Goal: Task Accomplishment & Management: Complete application form

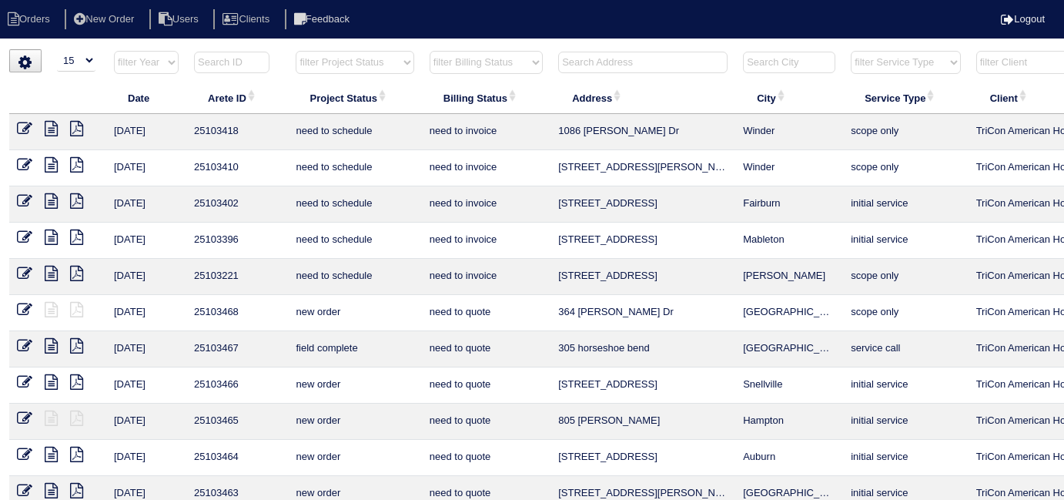
select select "15"
click at [578, 59] on input "text" at bounding box center [642, 63] width 169 height 22
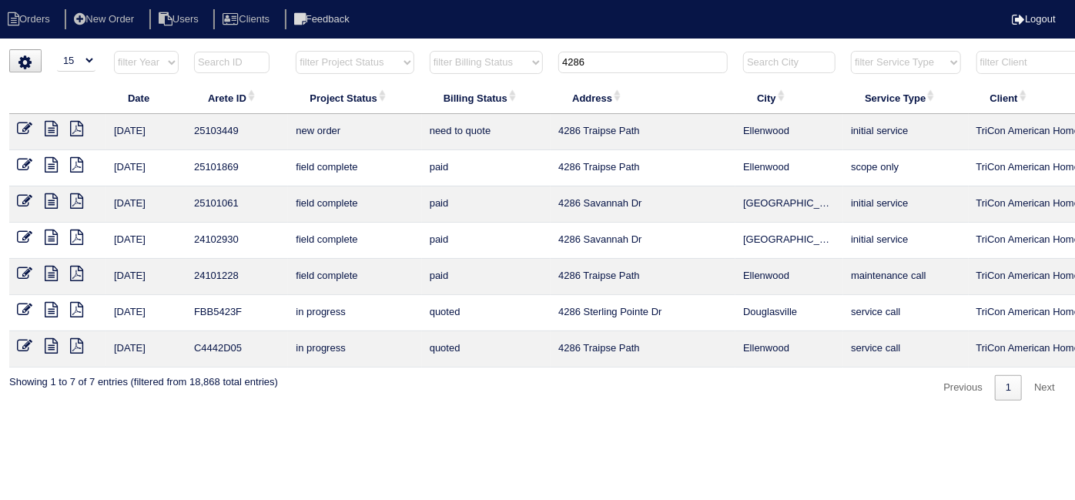
drag, startPoint x: 608, startPoint y: 69, endPoint x: 338, endPoint y: 43, distance: 271.4
click at [376, 50] on tr "filter Year -- Any Year -- 2025 2024 2023 2022 2021 2020 2019 filter Project St…" at bounding box center [676, 66] width 1334 height 32
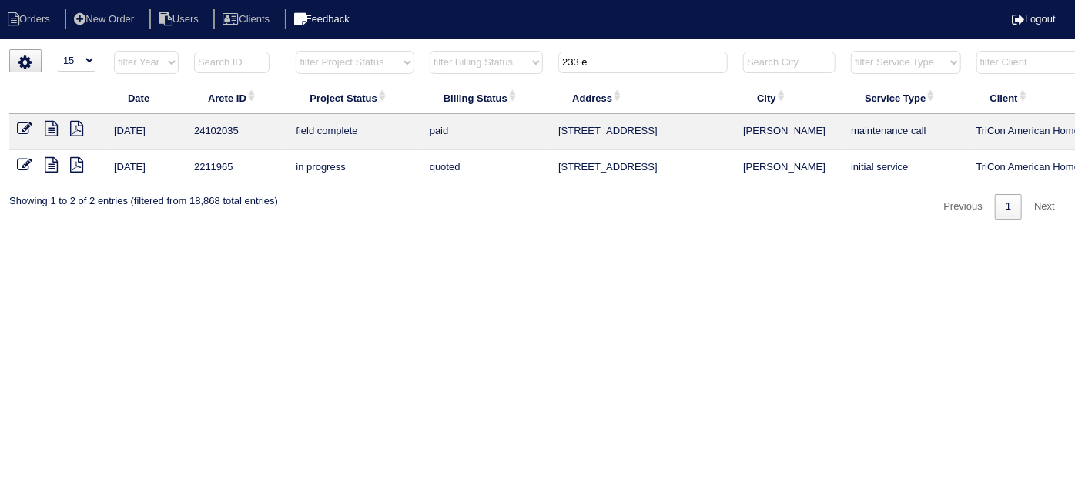
type input "233 e"
click at [47, 121] on icon at bounding box center [51, 128] width 13 height 15
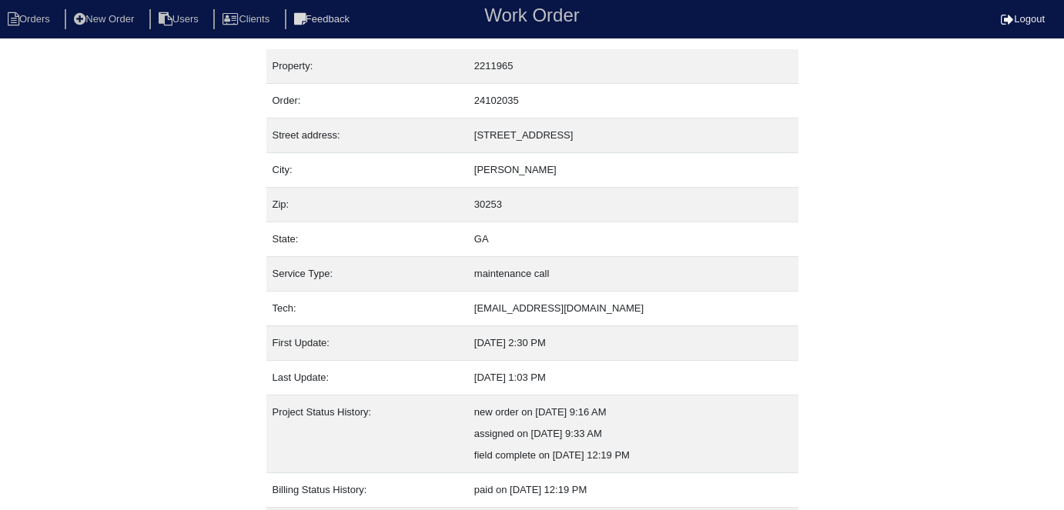
scroll to position [81, 0]
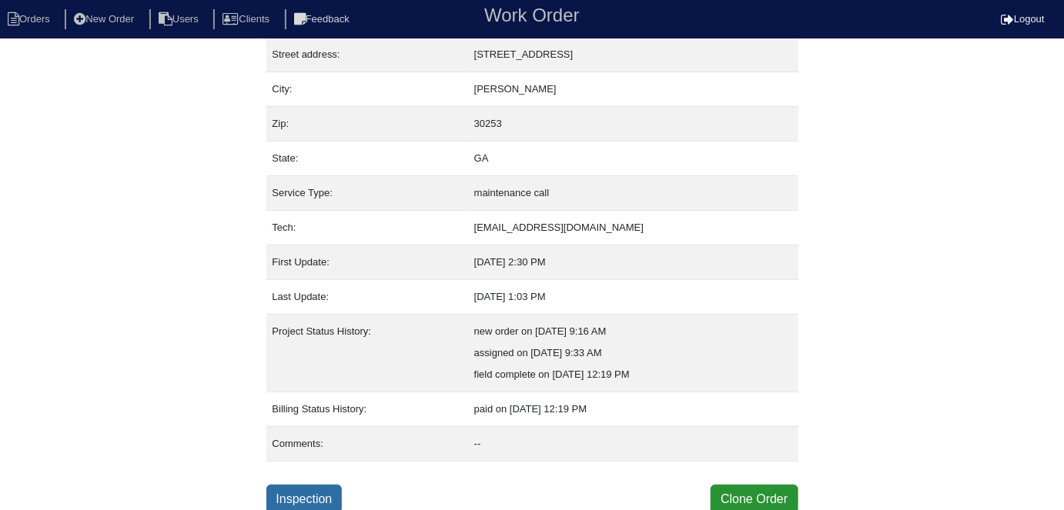
click at [323, 490] on link "Inspection" at bounding box center [304, 499] width 76 height 29
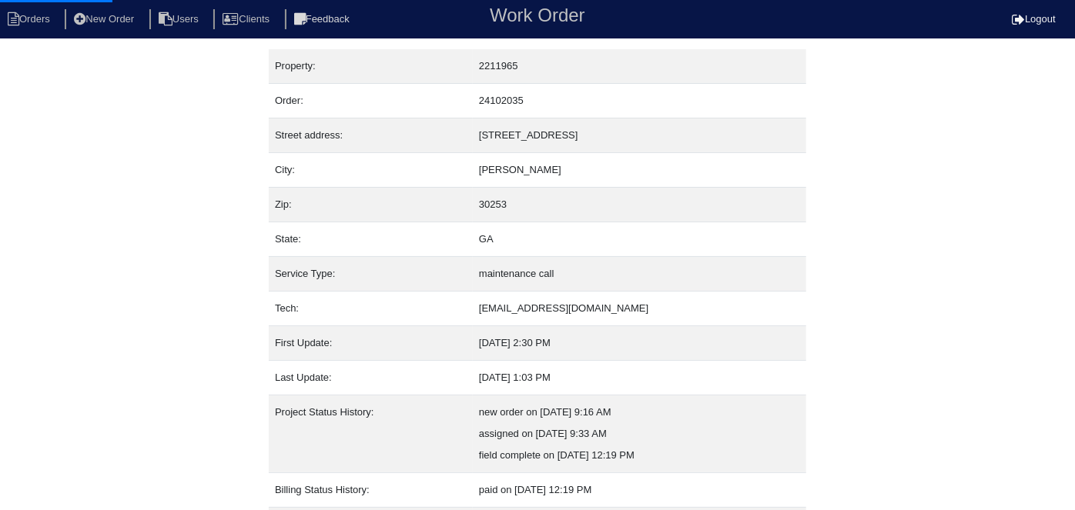
select select "0"
select select "Carrier"
select select "0"
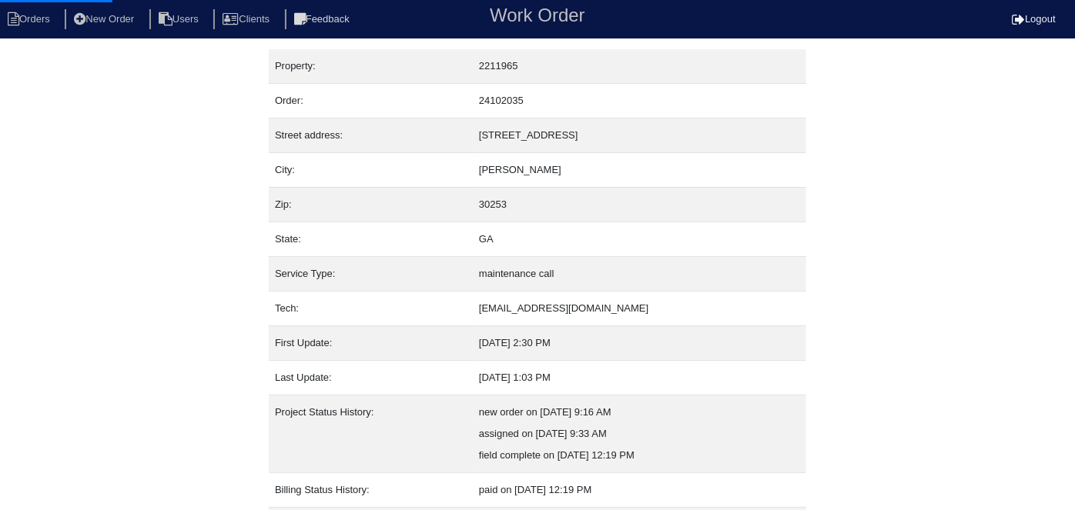
select select "1"
select select "0"
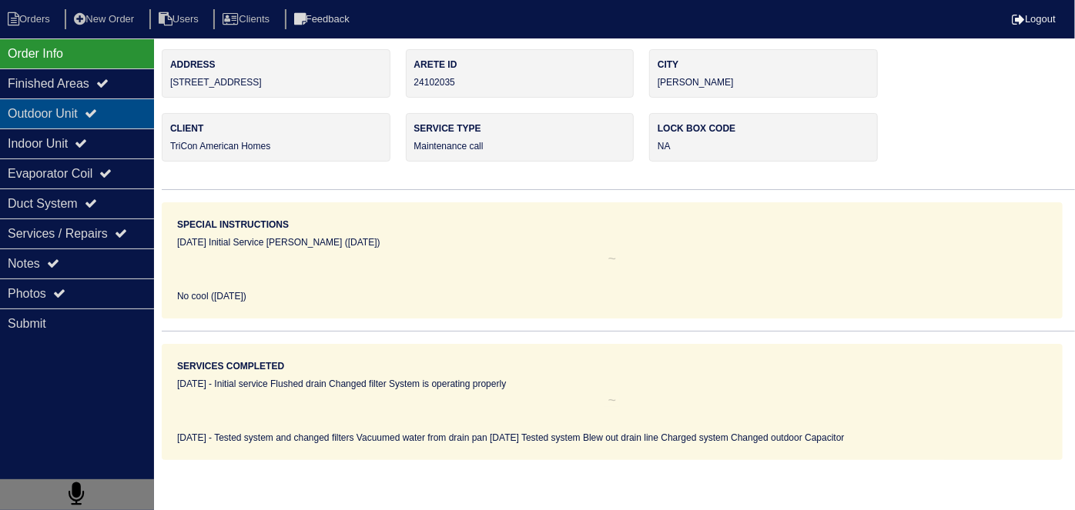
click at [65, 113] on div "Outdoor Unit" at bounding box center [77, 114] width 154 height 30
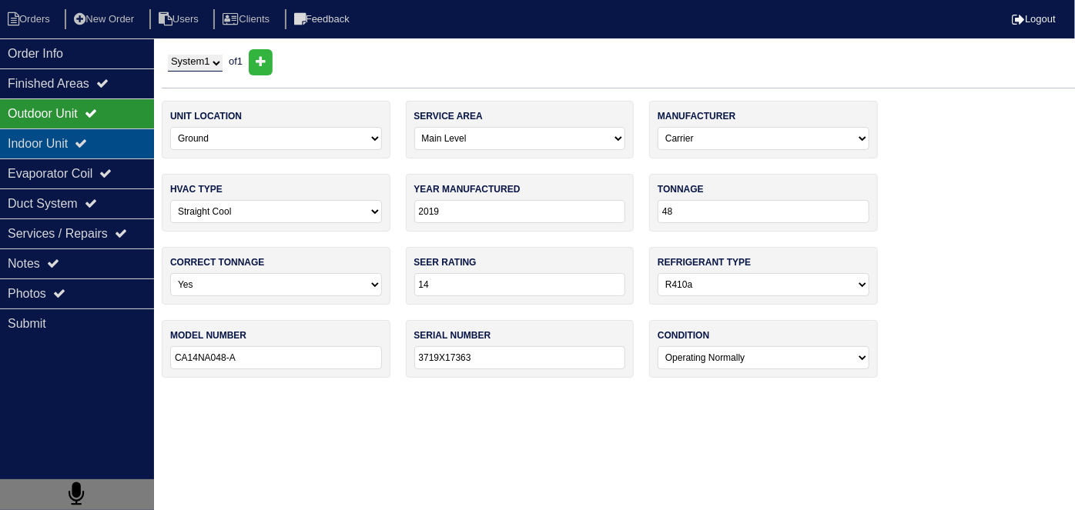
click at [58, 135] on div "Indoor Unit" at bounding box center [77, 144] width 154 height 30
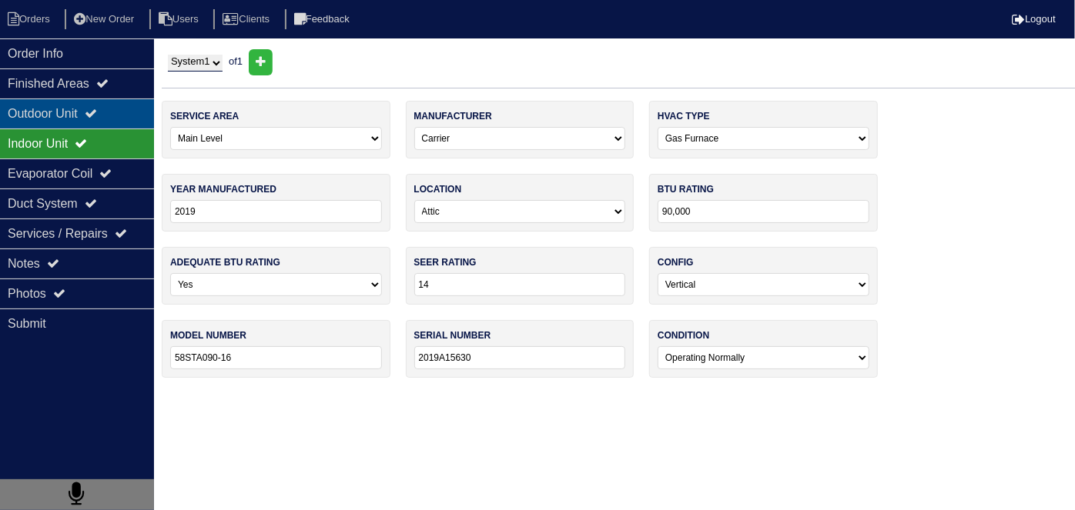
click at [64, 119] on div "Outdoor Unit" at bounding box center [77, 114] width 154 height 30
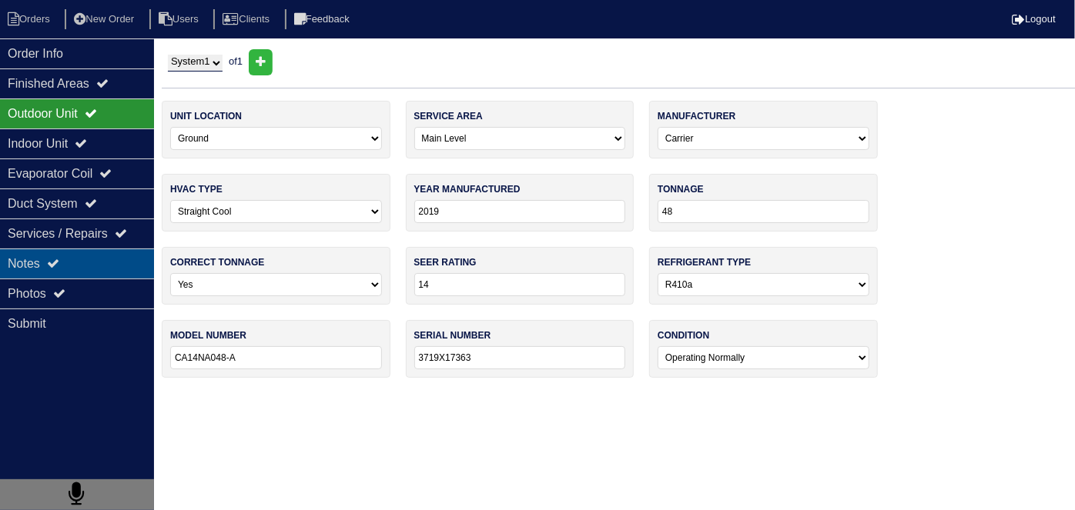
click at [59, 266] on icon at bounding box center [53, 263] width 12 height 12
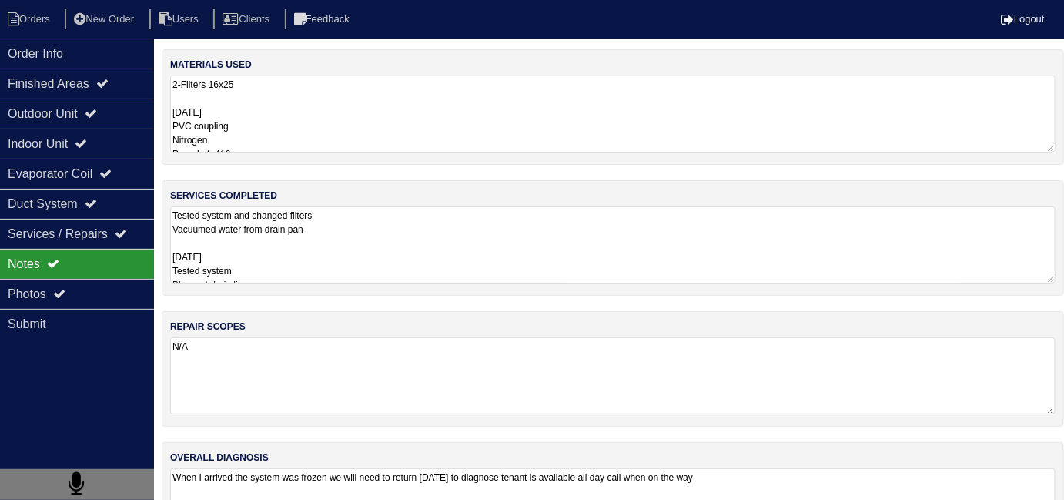
click at [383, 273] on textarea "Tested system and changed filters Vacuumed water from drain pan 08-09-24 Tested…" at bounding box center [612, 244] width 885 height 77
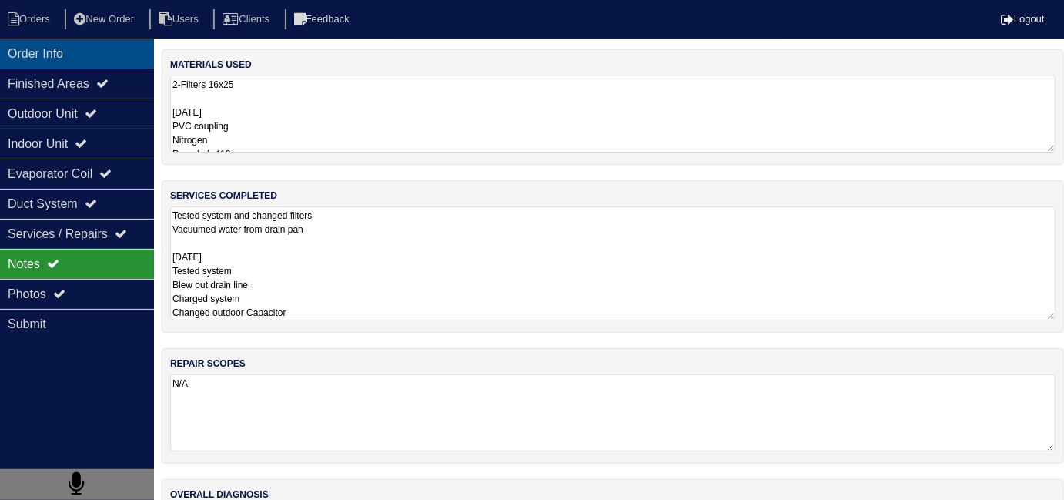
click at [105, 66] on div "Order Info" at bounding box center [77, 53] width 154 height 30
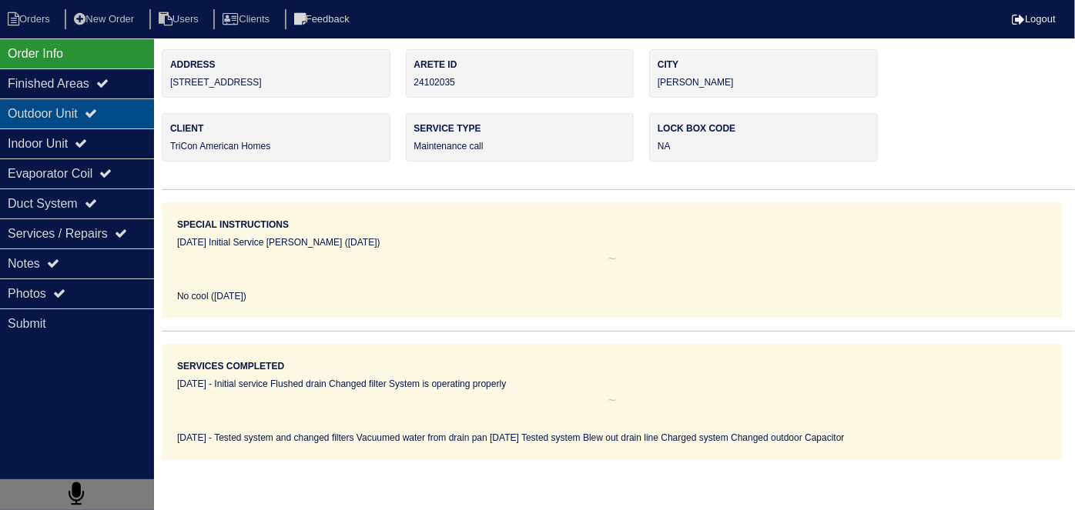
click at [90, 105] on div "Outdoor Unit" at bounding box center [77, 114] width 154 height 30
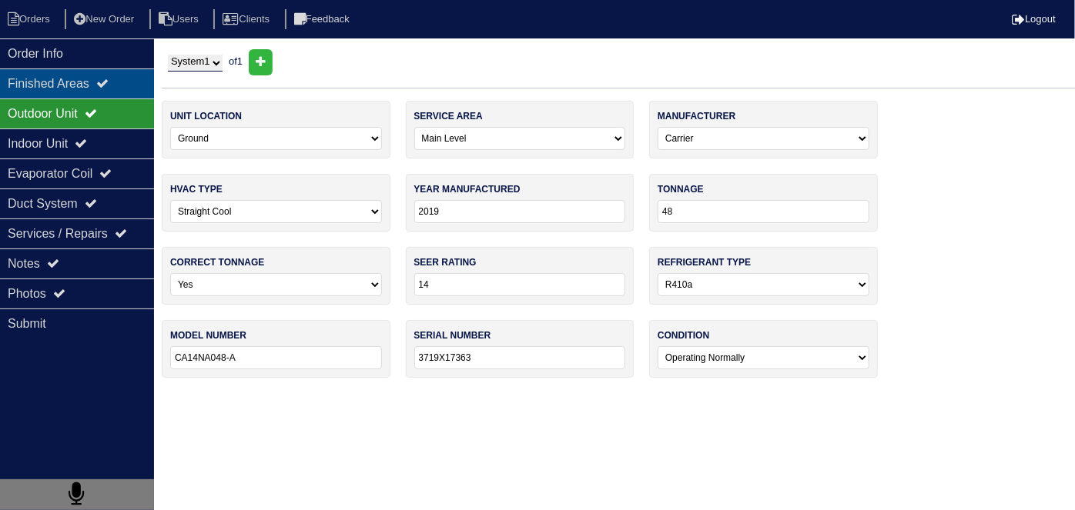
click at [80, 82] on div "Finished Areas" at bounding box center [77, 84] width 154 height 30
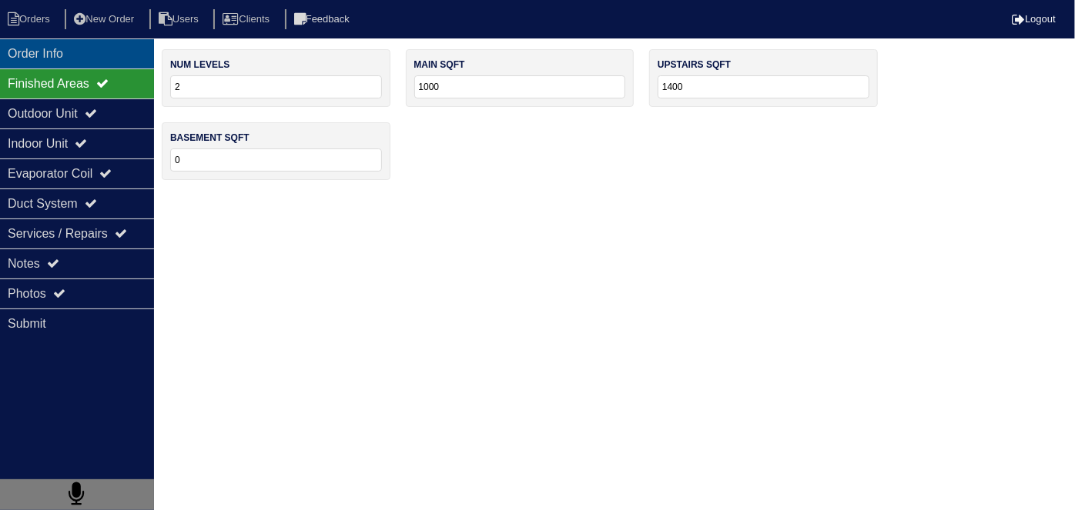
click at [80, 58] on div "Order Info" at bounding box center [77, 53] width 154 height 30
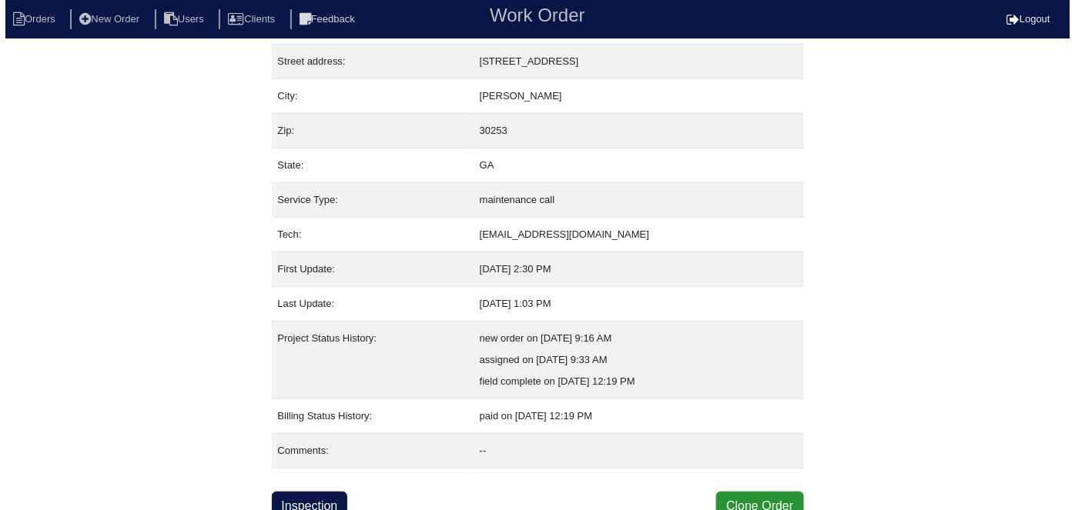
scroll to position [81, 0]
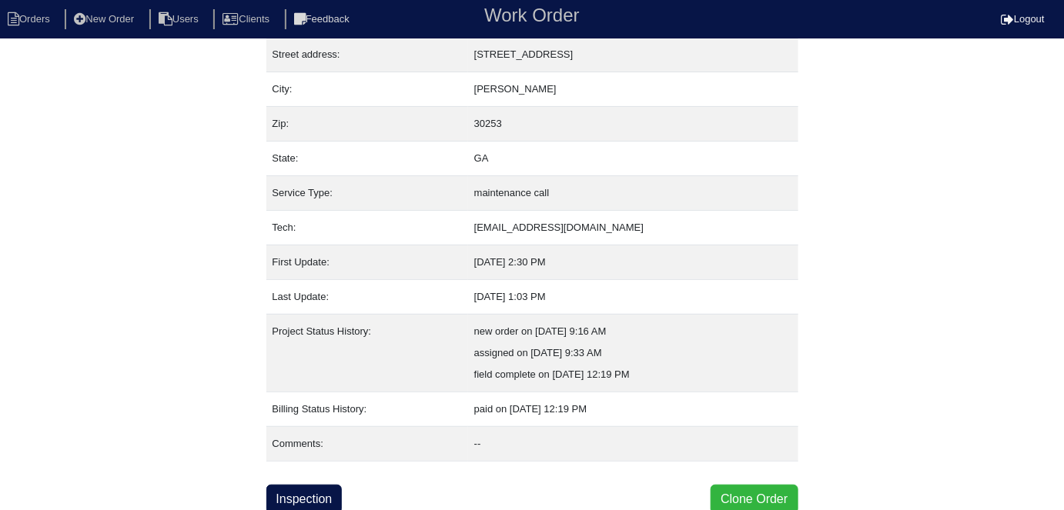
click at [736, 506] on button "Clone Order" at bounding box center [754, 499] width 87 height 29
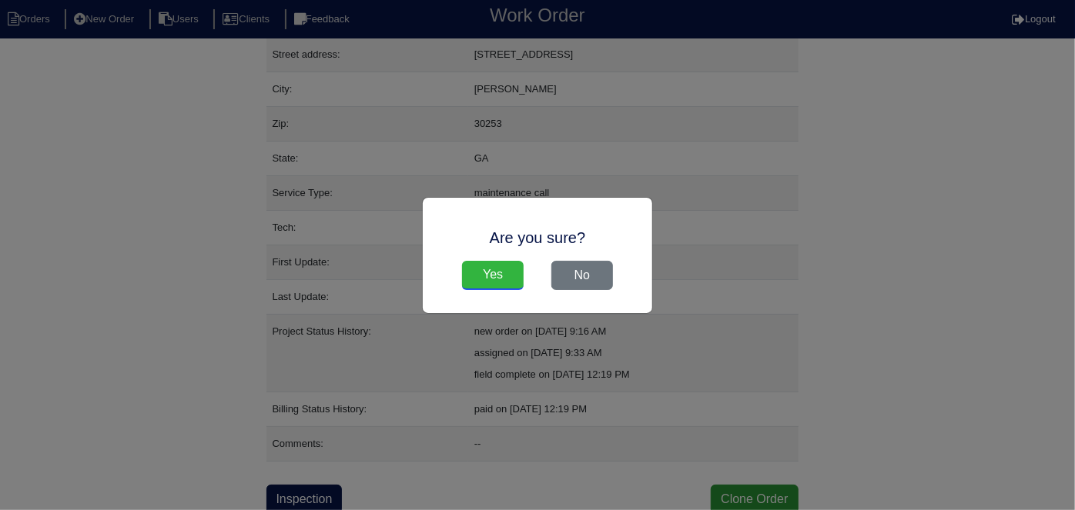
click at [482, 269] on input "Yes" at bounding box center [493, 275] width 62 height 29
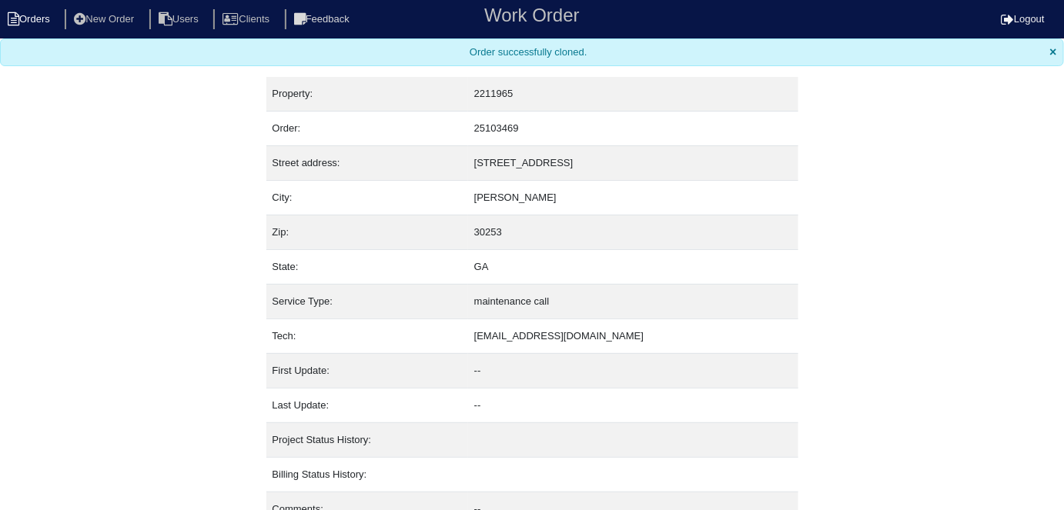
click at [48, 12] on li "Orders" at bounding box center [31, 19] width 62 height 21
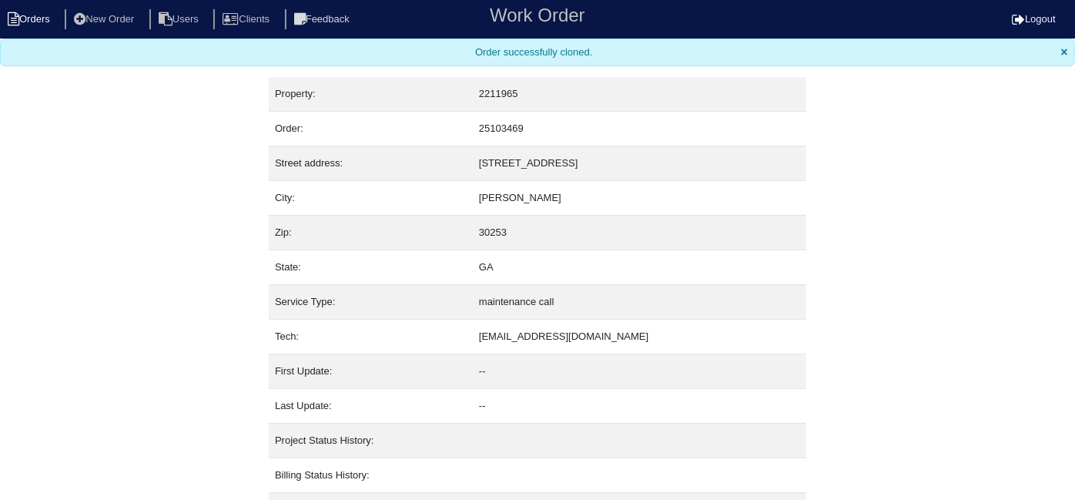
select select "15"
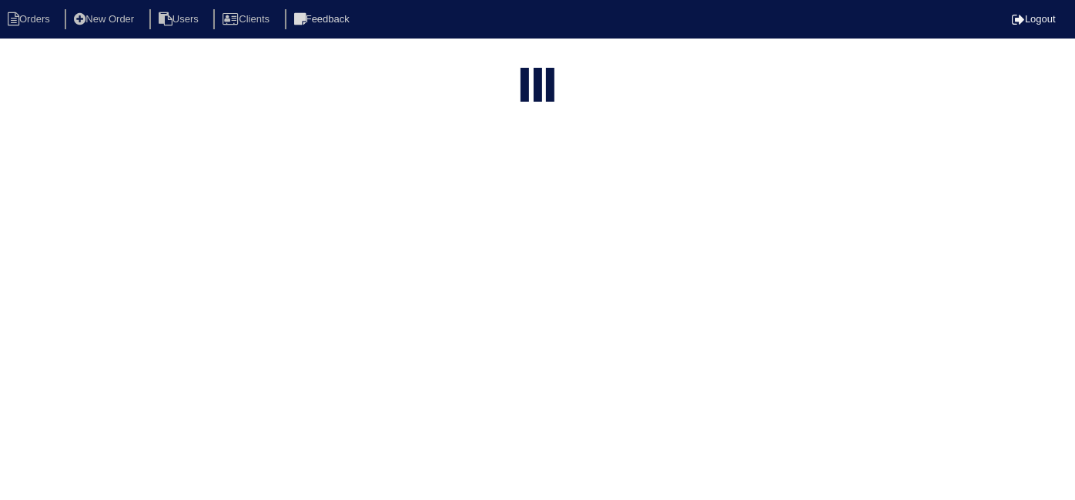
type input "233 e"
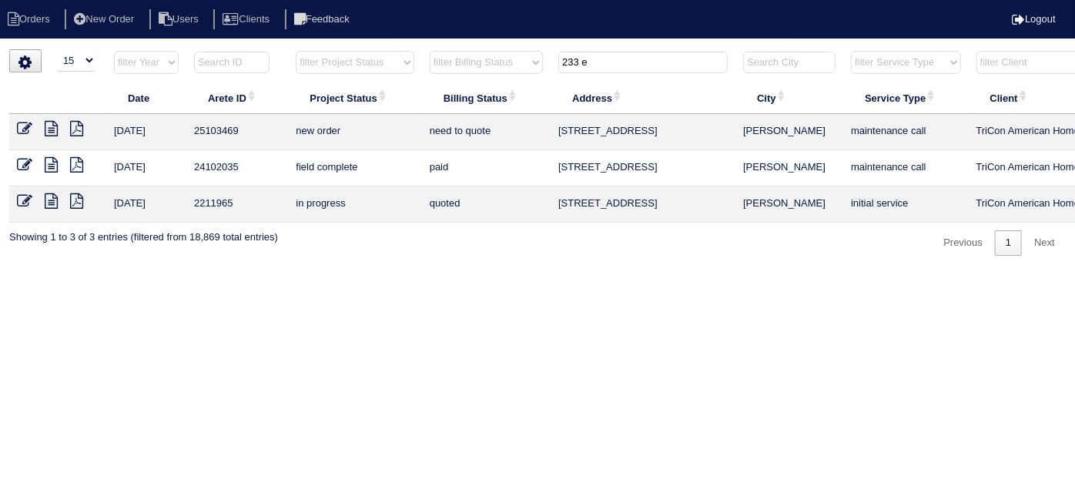
click at [25, 129] on icon at bounding box center [24, 128] width 15 height 15
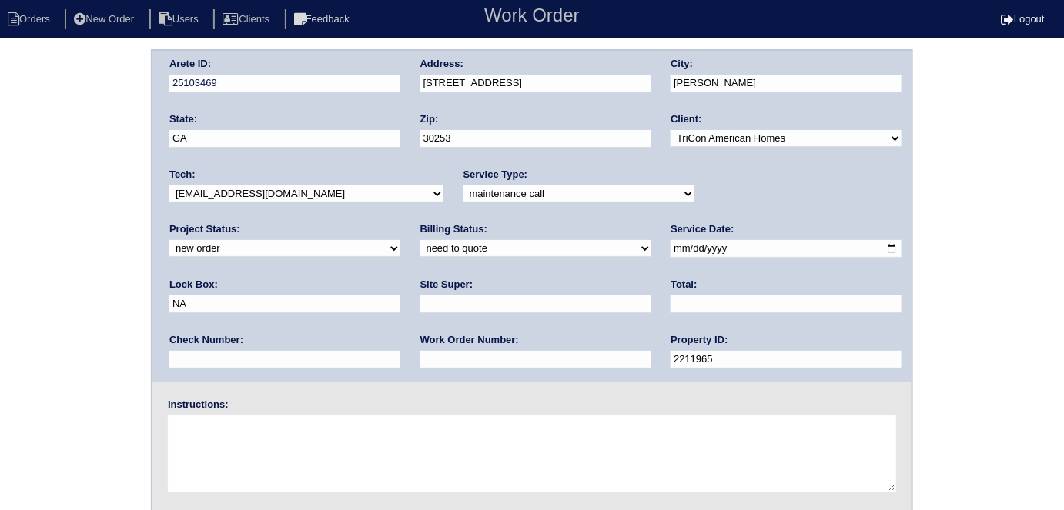
drag, startPoint x: 436, startPoint y: 206, endPoint x: 441, endPoint y: 189, distance: 17.8
click at [463, 203] on div "Service Type: -select- initial service basic service maintenance call replaceme…" at bounding box center [578, 189] width 231 height 42
click at [463, 189] on select "-select- initial service basic service maintenance call replacement scope servi…" at bounding box center [578, 194] width 231 height 17
select select "initial service"
click at [463, 186] on select "-select- initial service basic service maintenance call replacement scope servi…" at bounding box center [578, 194] width 231 height 17
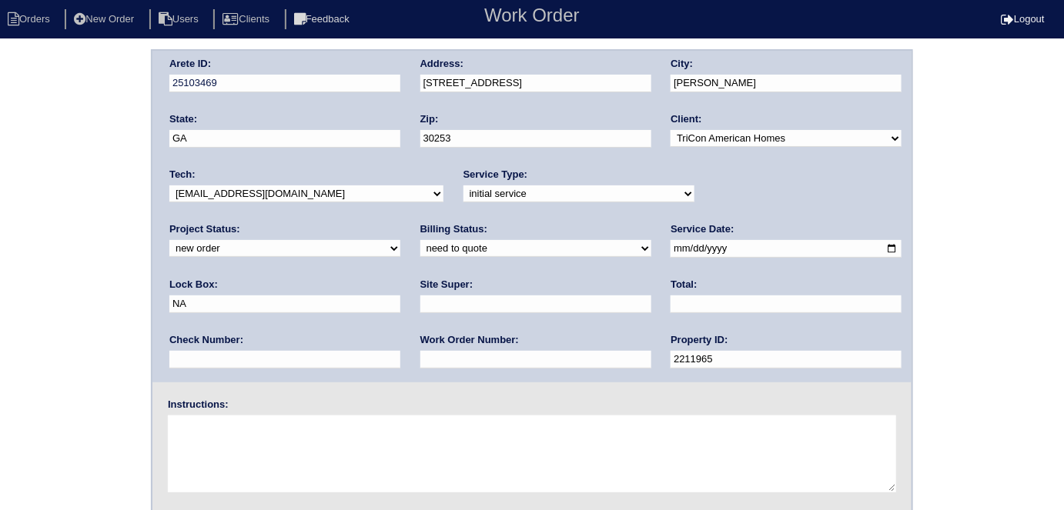
click at [420, 362] on input "text" at bounding box center [535, 360] width 231 height 18
type input "548581"
drag, startPoint x: 687, startPoint y: 245, endPoint x: 527, endPoint y: 222, distance: 161.0
click at [543, 229] on div "Arete ID: 25103469 Address: 233 Emporia Loop City: McDonough State: GA Zip: 302…" at bounding box center [531, 217] width 759 height 332
type input "9470"
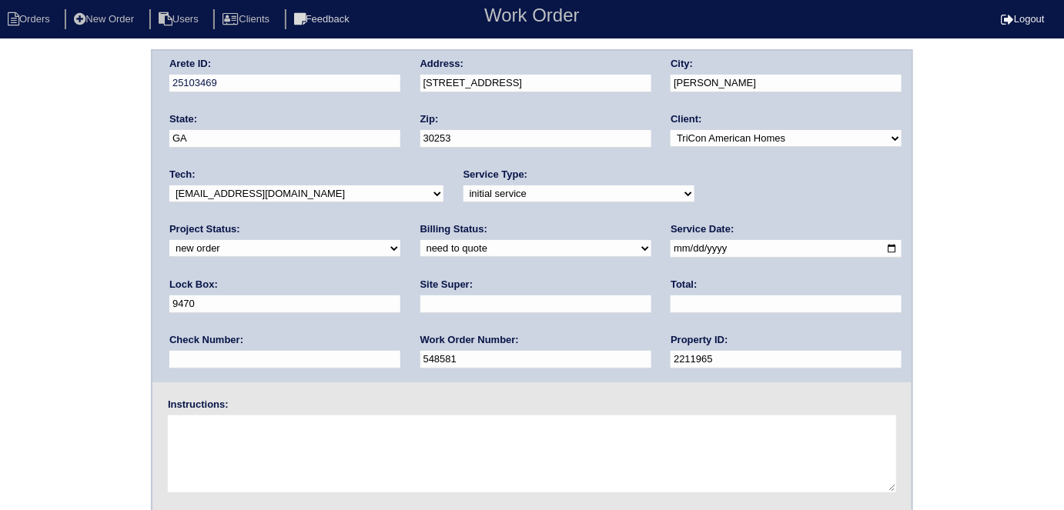
click at [420, 304] on input "text" at bounding box center [535, 305] width 231 height 18
type input "Ithamar Yehudah"
click at [252, 426] on textarea at bounding box center [532, 454] width 728 height 77
click at [251, 443] on textarea at bounding box center [532, 454] width 728 height 77
click at [251, 443] on textarea "Install" at bounding box center [532, 454] width 728 height 77
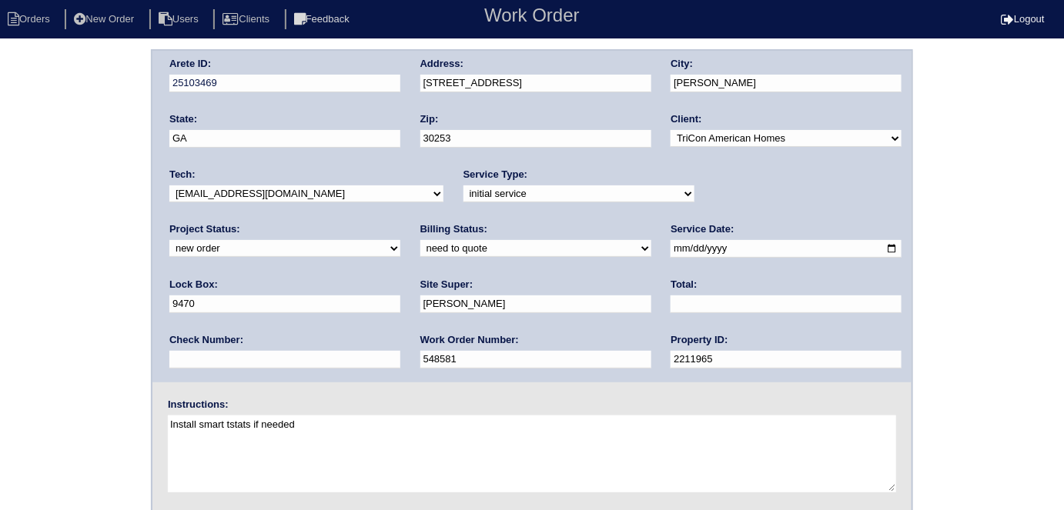
type textarea "Install smart tstats if needed"
drag, startPoint x: 551, startPoint y: 72, endPoint x: 528, endPoint y: 74, distance: 23.2
click at [493, 85] on div "Address: 233 Emporia Loop" at bounding box center [535, 78] width 231 height 43
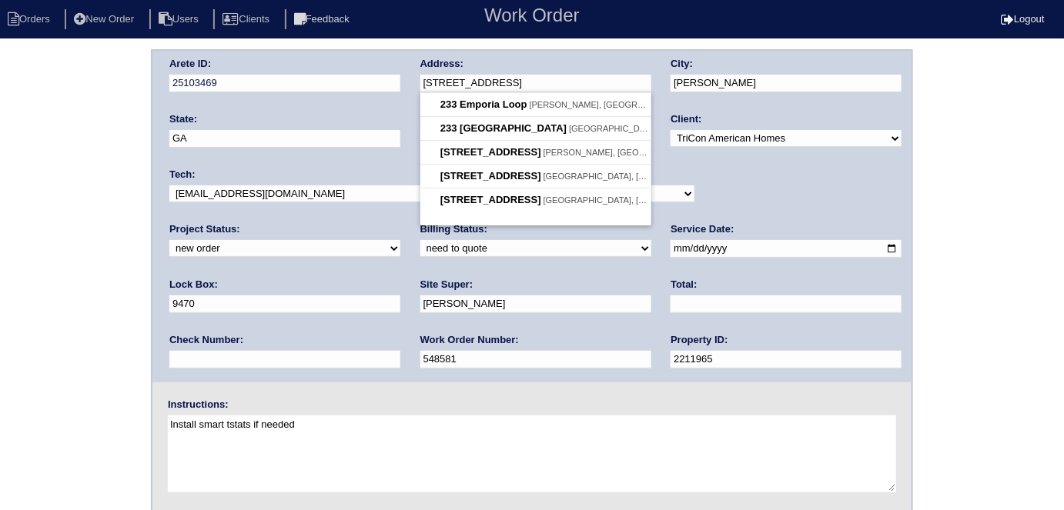
drag, startPoint x: 523, startPoint y: 85, endPoint x: 425, endPoint y: 97, distance: 99.3
click at [424, 97] on body "Orders New Order Users Clients Feedback Work Order Logout Work Order Orders New…" at bounding box center [532, 360] width 1064 height 623
click at [143, 178] on div "Arete ID: 25103469 Address: 233 Emporia Loop City: McDonough State: GA Zip: 302…" at bounding box center [532, 360] width 1064 height 623
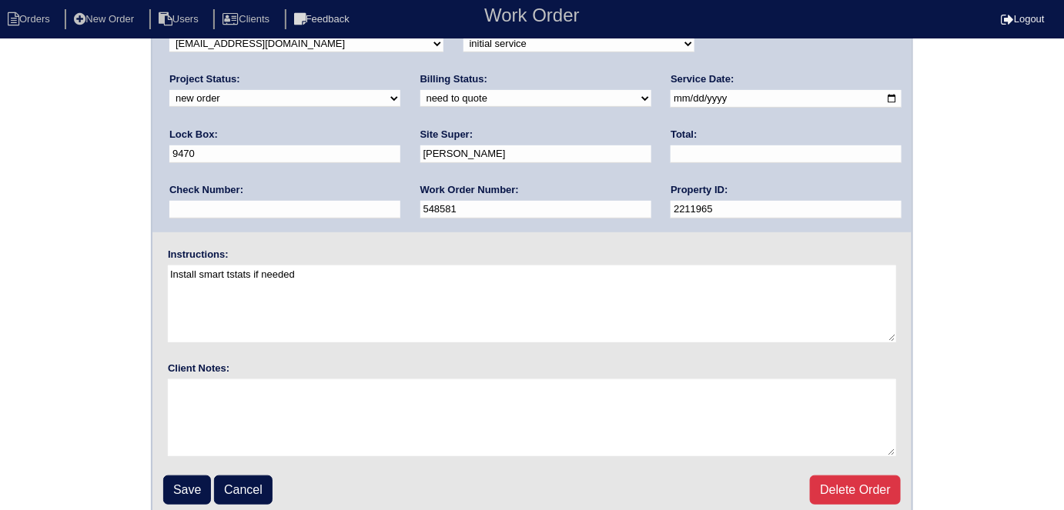
scroll to position [158, 0]
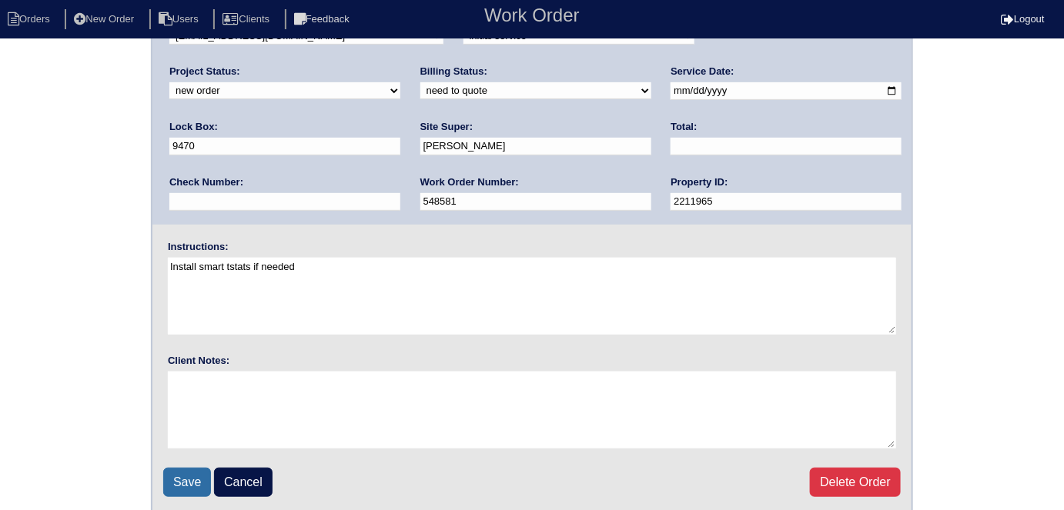
click at [192, 468] on input "Save" at bounding box center [187, 482] width 48 height 29
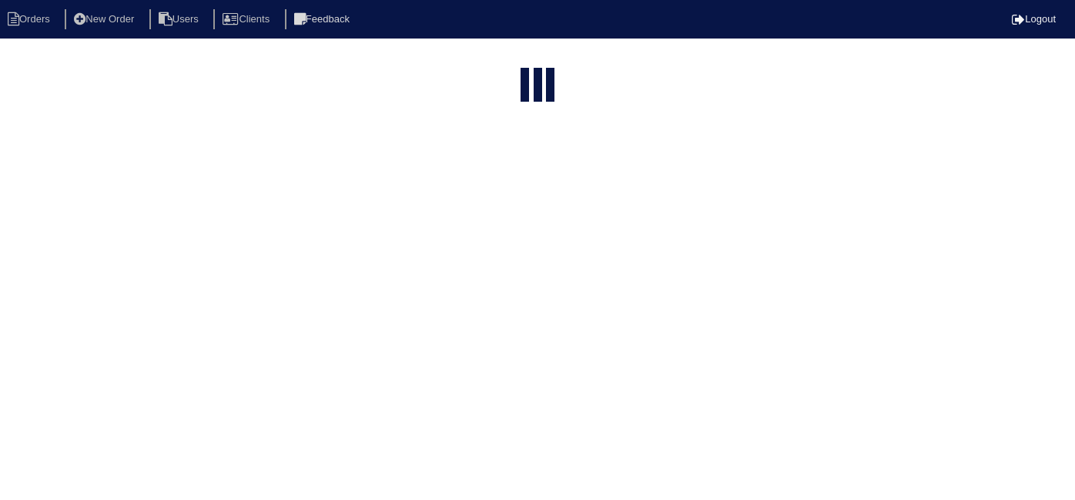
select select "15"
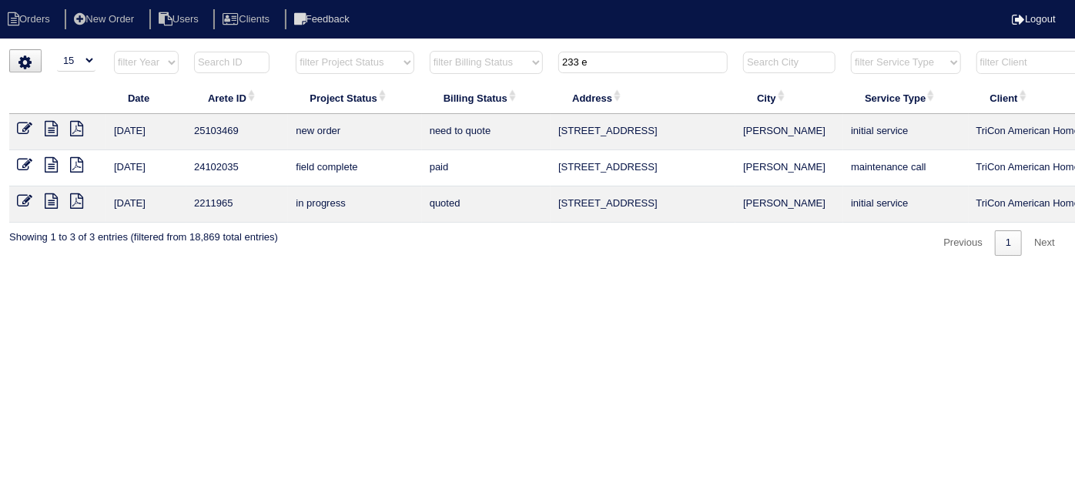
drag, startPoint x: 613, startPoint y: 63, endPoint x: 366, endPoint y: 38, distance: 248.3
click at [370, 40] on html "Orders New Order Users Clients Feedback Logout Orders New Order Users Clients M…" at bounding box center [537, 135] width 1075 height 271
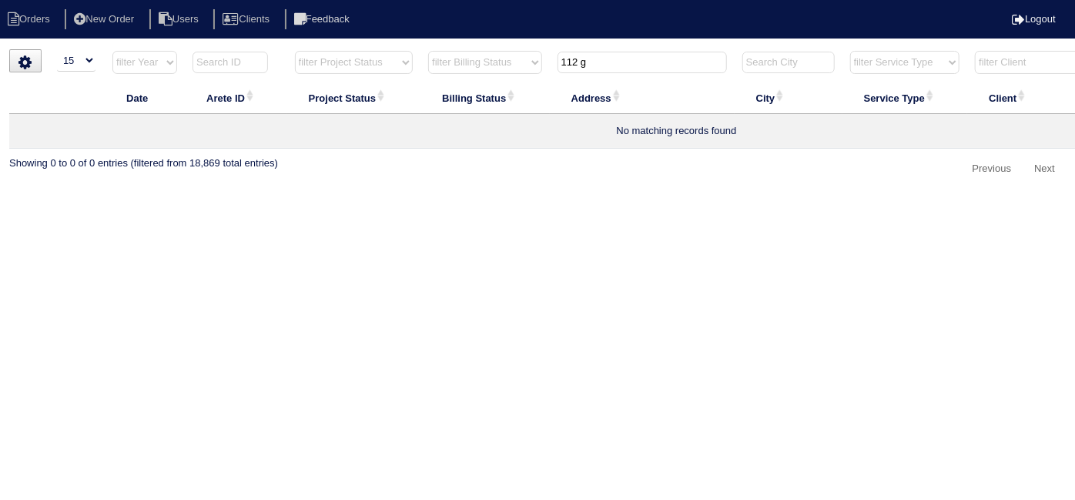
type input "112 g"
click at [139, 15] on li "New Order" at bounding box center [106, 19] width 82 height 21
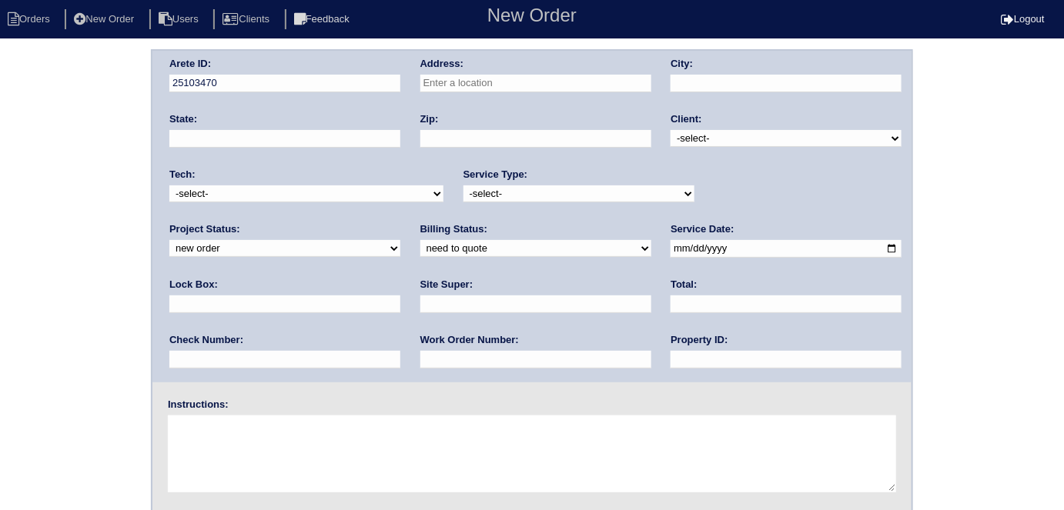
click at [495, 87] on input "text" at bounding box center [535, 84] width 231 height 18
type input "[STREET_ADDRESS]"
type input "[PERSON_NAME]"
type input "GA"
type input "30253"
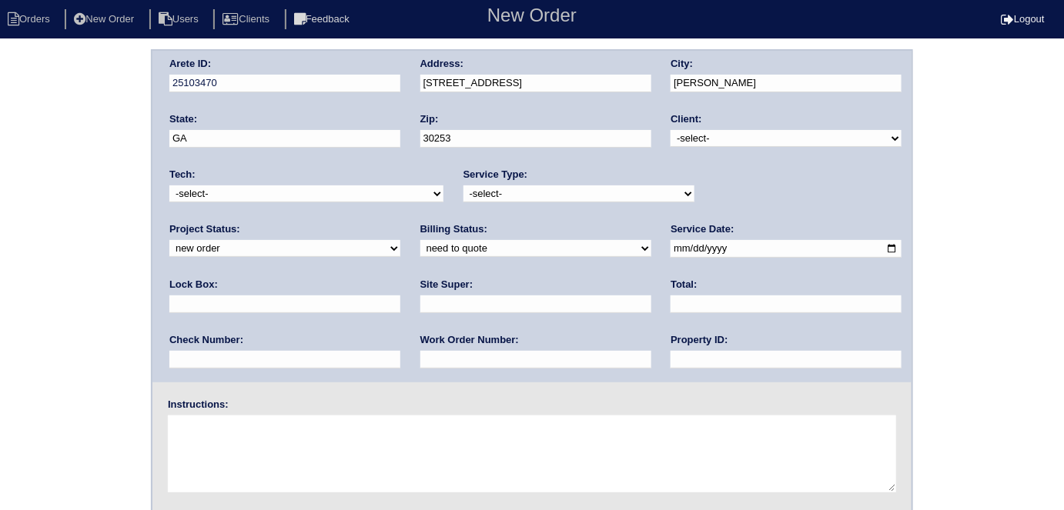
click at [681, 134] on select "-select- TriCon American Homes American Homes 4 Rent First Key Homes Zillow The…" at bounding box center [786, 138] width 231 height 17
select select "2"
click at [671, 130] on select "-select- TriCon American Homes American Homes 4 Rent First Key Homes Zillow The…" at bounding box center [786, 138] width 231 height 17
click at [536, 189] on select "-select- initial service basic service maintenance call replacement scope servi…" at bounding box center [578, 194] width 231 height 17
select select "basic service"
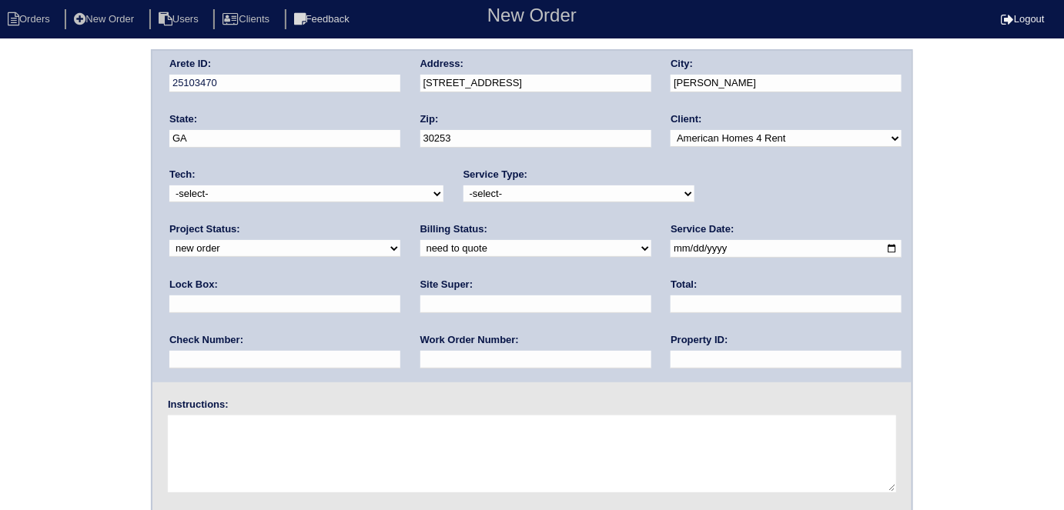
click at [463, 186] on select "-select- initial service basic service maintenance call replacement scope servi…" at bounding box center [578, 194] width 231 height 17
click at [400, 296] on input "text" at bounding box center [284, 305] width 231 height 18
type input "4272"
click at [671, 247] on input "date" at bounding box center [786, 249] width 231 height 18
type input "2025-09-18"
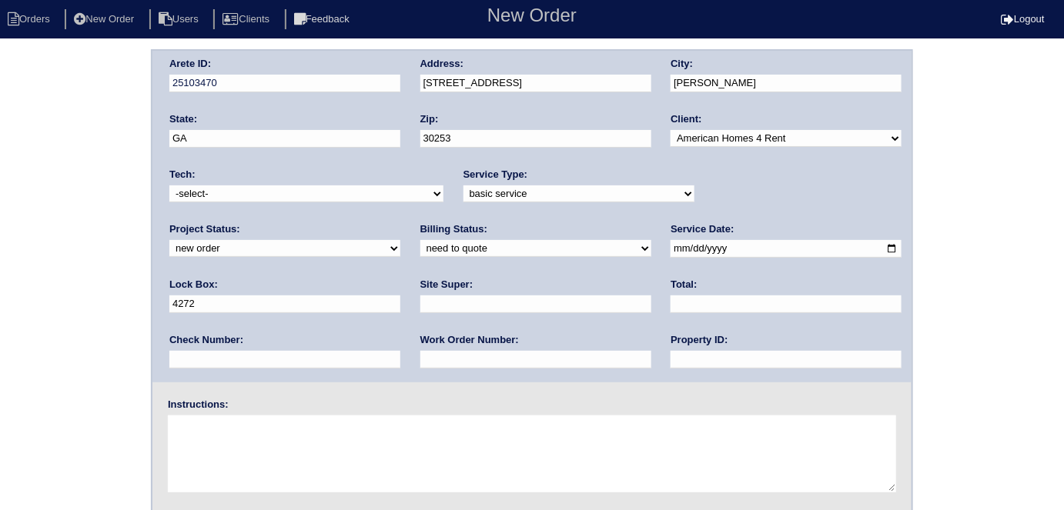
drag, startPoint x: 511, startPoint y: 364, endPoint x: 766, endPoint y: 362, distance: 254.8
click at [671, 364] on input "text" at bounding box center [786, 360] width 231 height 18
click at [671, 366] on input "text" at bounding box center [786, 360] width 231 height 18
type input "GA14272D"
click at [420, 300] on input "text" at bounding box center [535, 305] width 231 height 18
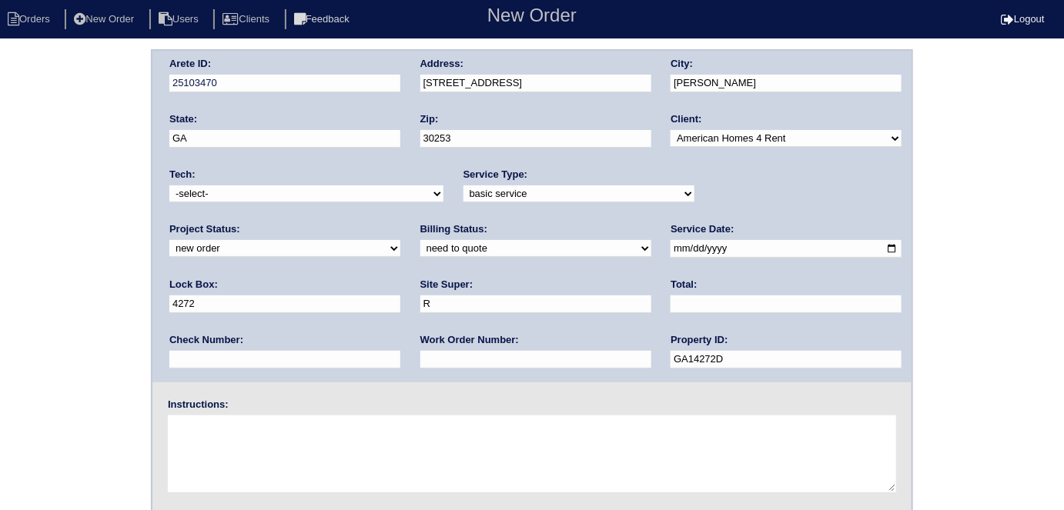
type input "Ryan Franklin"
click at [420, 359] on input "text" at bounding box center [535, 360] width 231 height 18
type input "1283433"
click at [285, 428] on textarea at bounding box center [532, 454] width 728 height 77
click at [199, 416] on textarea at bounding box center [532, 454] width 728 height 77
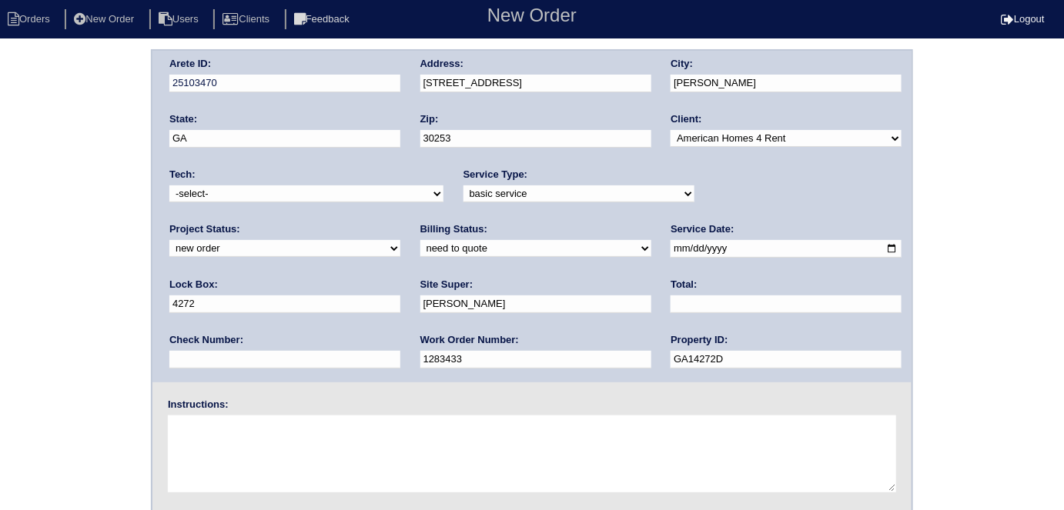
paste textarea "HVAC Service 2 units-replace line set insulation and clear out condensation dra…"
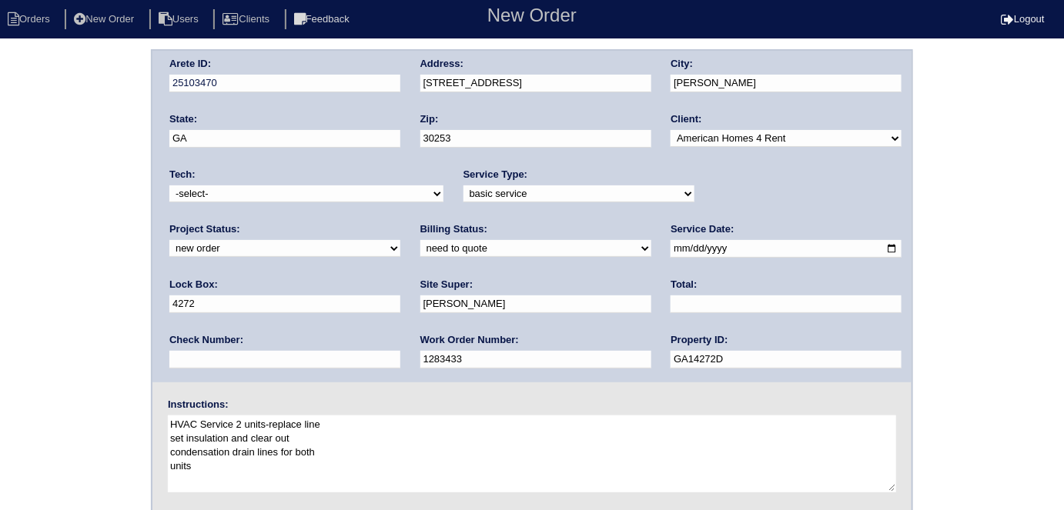
drag, startPoint x: 281, startPoint y: 423, endPoint x: 166, endPoint y: 416, distance: 115.0
click at [166, 416] on div "Instructions: HVAC Service 2 units-replace line set insulation and clear out co…" at bounding box center [531, 447] width 759 height 99
click at [324, 436] on textarea "HVAC Service 2 units-replace line set insulation and clear out condensation dra…" at bounding box center [532, 454] width 728 height 77
click at [172, 437] on textarea "HVAC Service 2 units-replace line set insulation and clear out condensation dra…" at bounding box center [532, 454] width 728 height 77
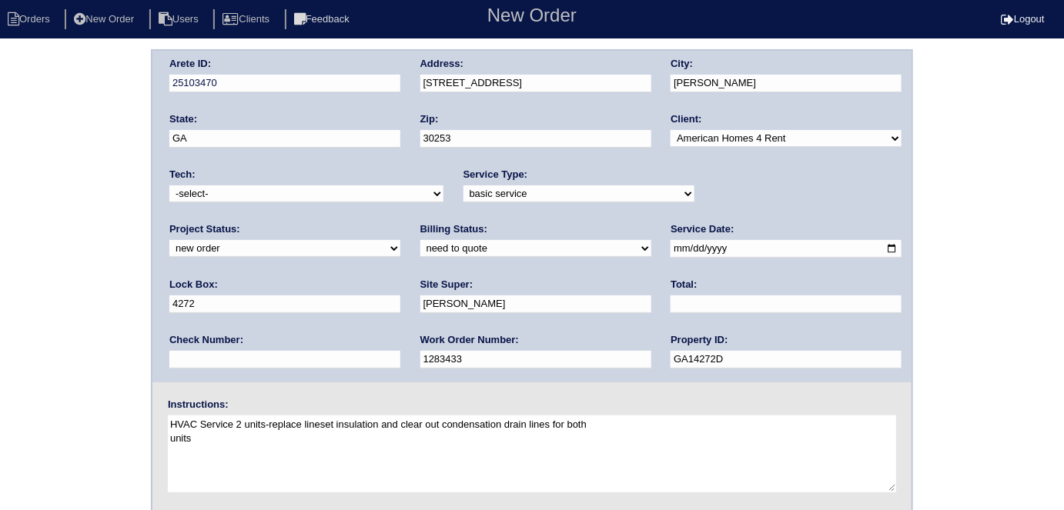
click at [172, 442] on textarea "HVAC Service 2 units-replace lineset insulation and clear out condensation drai…" at bounding box center [532, 454] width 728 height 77
drag, startPoint x: 680, startPoint y: 435, endPoint x: 149, endPoint y: 433, distance: 530.4
click at [149, 433] on div "Arete ID: 25103470 Address: 112 Greenland Dr City: McDonough State: GA Zip: 302…" at bounding box center [532, 360] width 1064 height 623
type textarea "HVAC Service 2 units-replace lineset insulation and clear out condensation drai…"
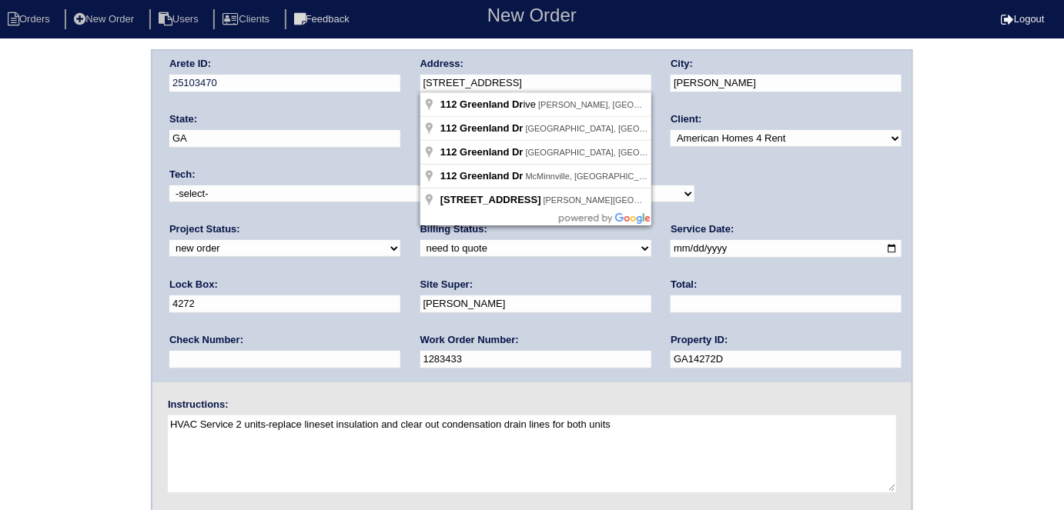
drag, startPoint x: 525, startPoint y: 76, endPoint x: 419, endPoint y: 64, distance: 106.9
click at [419, 64] on div "Arete ID: 25103470 Address: 112 Greenland Dr City: McDonough State: GA Zip: 302…" at bounding box center [531, 217] width 759 height 332
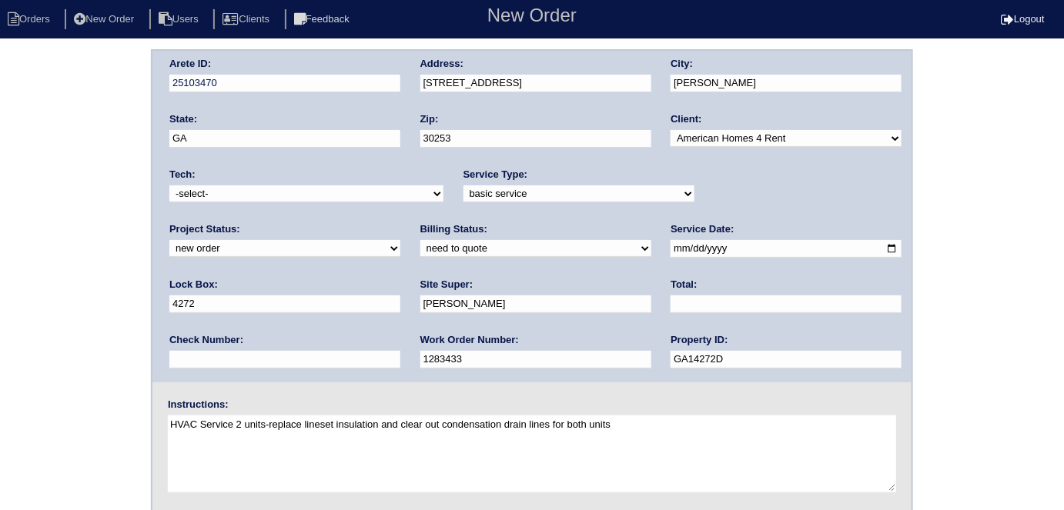
click at [0, 259] on div "Arete ID: 25103470 Address: 112 Greenland Dr City: McDonough State: GA Zip: 302…" at bounding box center [532, 360] width 1064 height 623
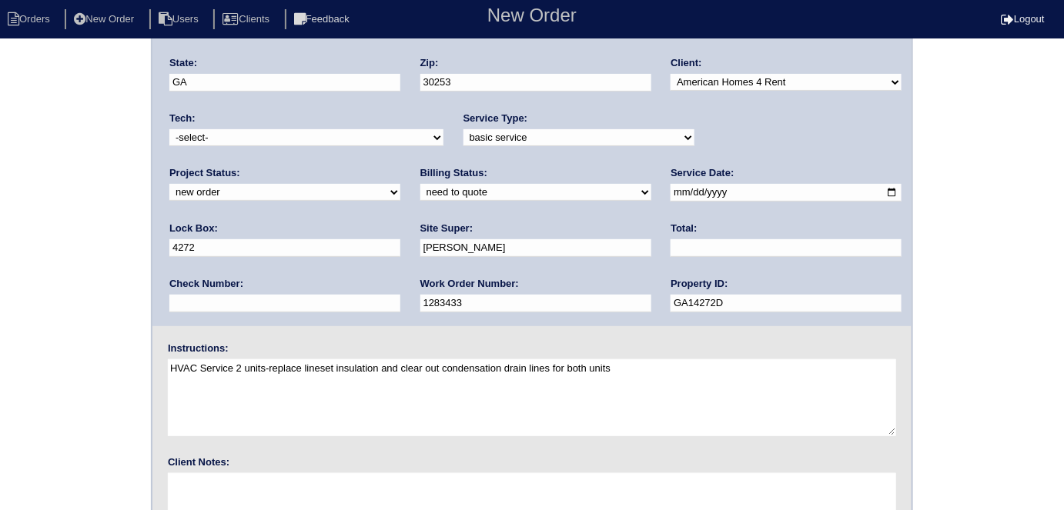
scroll to position [158, 0]
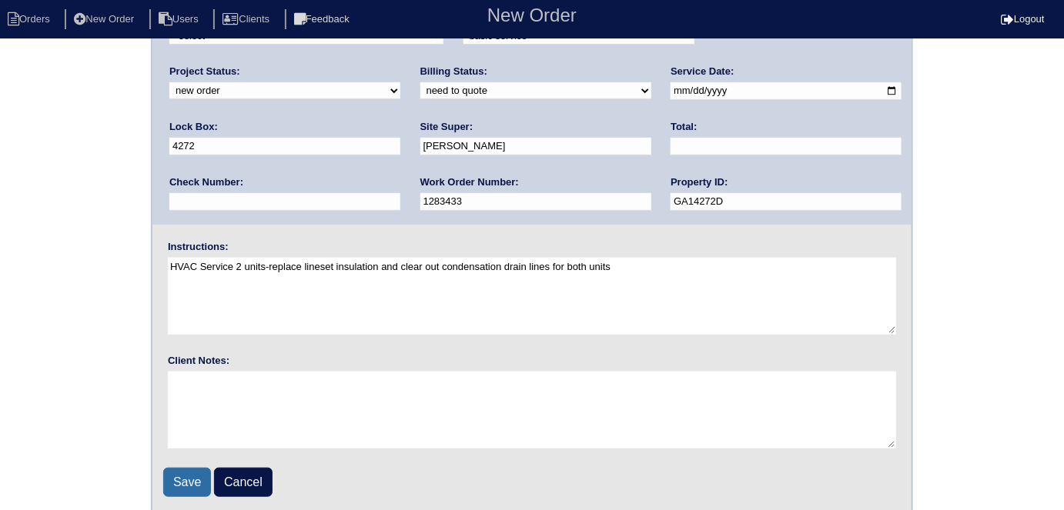
click at [188, 483] on input "Save" at bounding box center [187, 482] width 48 height 29
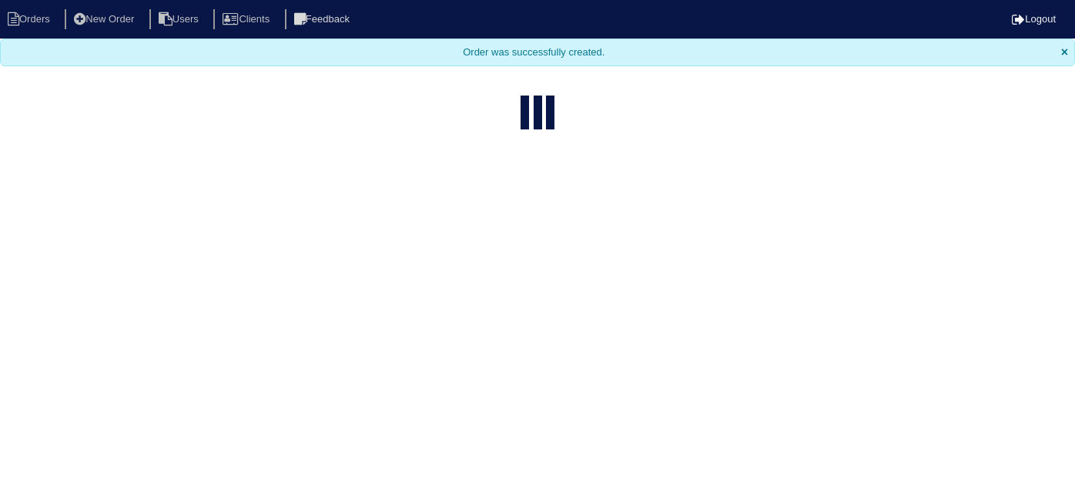
select select "15"
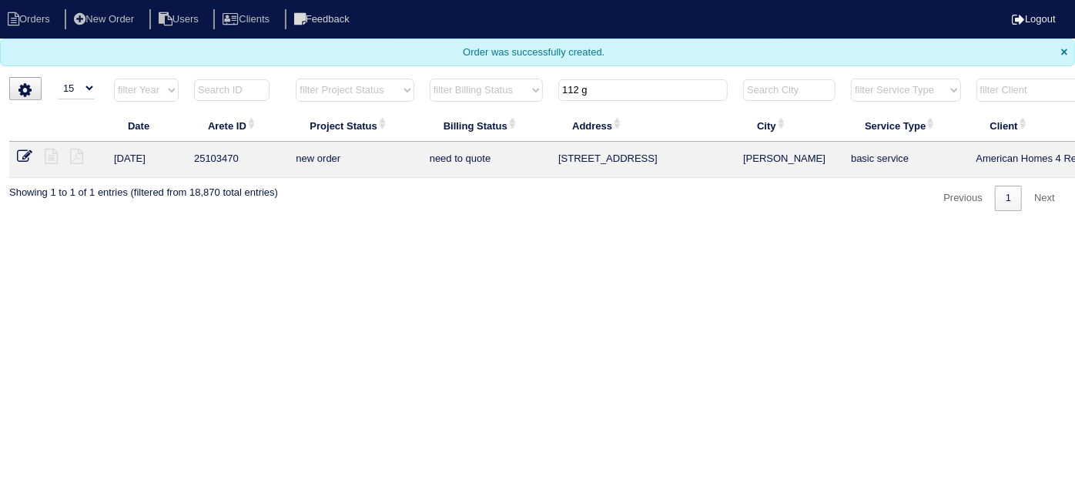
drag, startPoint x: 598, startPoint y: 95, endPoint x: 312, endPoint y: 62, distance: 288.3
click at [327, 62] on body "Orders New Order Users Clients Feedback Logout Orders New Order Users Clients M…" at bounding box center [537, 105] width 1075 height 211
